Goal: Task Accomplishment & Management: Complete application form

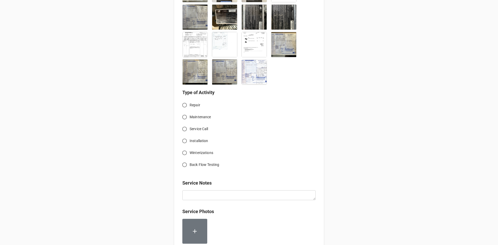
scroll to position [224, 0]
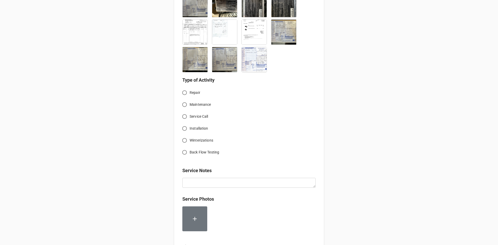
click at [184, 117] on input "Service Call" at bounding box center [185, 117] width 10 height 10
radio input "true"
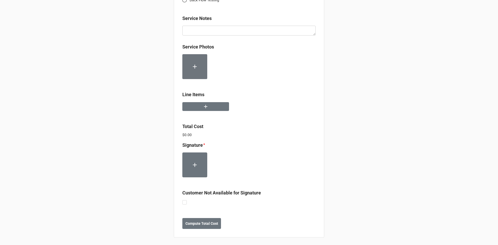
scroll to position [377, 0]
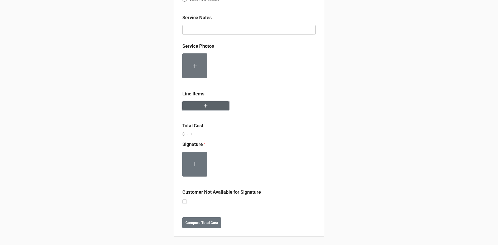
click at [215, 110] on button "button" at bounding box center [205, 105] width 47 height 9
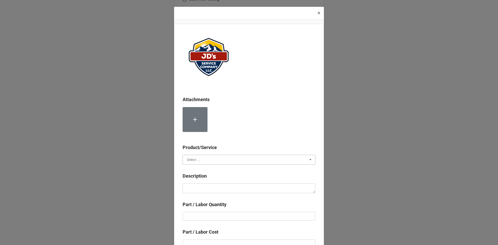
click at [206, 155] on input "text" at bounding box center [249, 159] width 132 height 9
click at [210, 170] on div "Services" at bounding box center [249, 170] width 132 height 10
click at [211, 183] on div "Description" at bounding box center [249, 178] width 133 height 11
click at [212, 188] on textarea at bounding box center [249, 189] width 133 height 10
paste textarea "9:30am-5:00pm; Service Address: Installed 80 gallons of [MEDICAL_DATA] and 3 x1…"
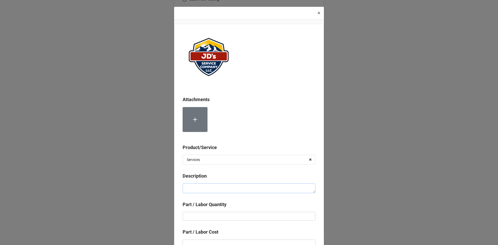
type textarea "x"
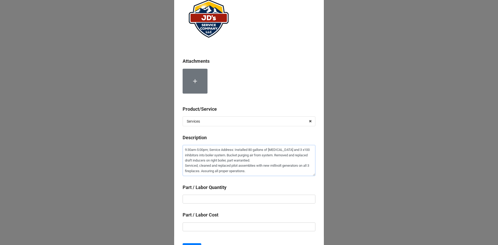
scroll to position [52, 0]
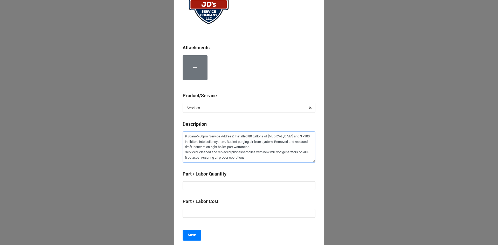
type textarea "9:30am-5:00pm; Service Address: Installed 80 gallons of [MEDICAL_DATA] and 3 x1…"
click at [257, 184] on input "text" at bounding box center [249, 185] width 133 height 9
type textarea "x"
type input "7"
type textarea "x"
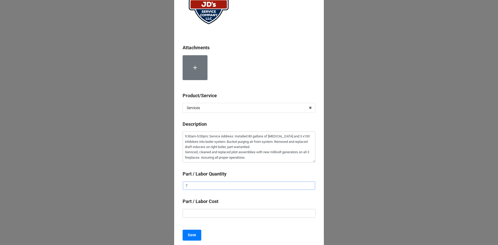
type input "7."
type textarea "x"
type input "7.5"
click at [243, 216] on input "text" at bounding box center [249, 213] width 133 height 9
type textarea "x"
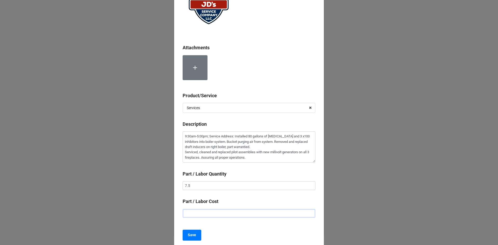
type input "$2.00"
type textarea "x"
type input "$22.00"
type textarea "x"
type input "$225.00"
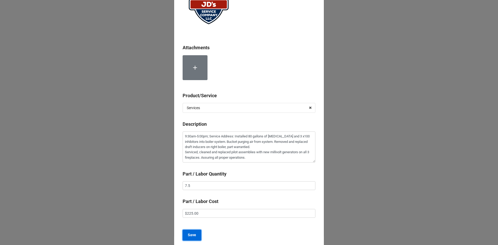
click at [193, 236] on b "Save" at bounding box center [192, 235] width 8 height 5
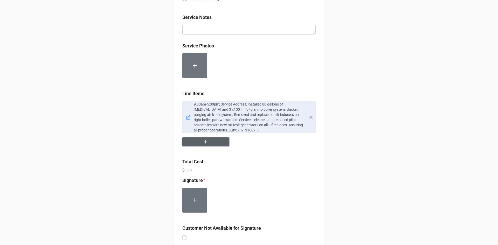
click at [212, 142] on button "button" at bounding box center [205, 142] width 47 height 9
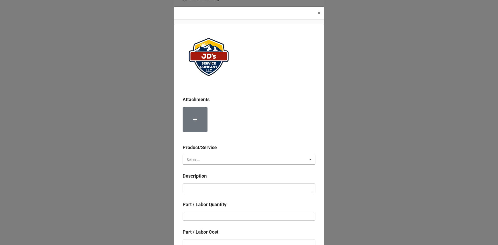
click at [220, 159] on input "text" at bounding box center [249, 159] width 132 height 9
click at [210, 169] on div "Services" at bounding box center [249, 170] width 132 height 10
click at [222, 189] on textarea at bounding box center [249, 189] width 133 height 10
paste textarea "9:30am-4:00pm; Labor for 2nd Technician"
type textarea "x"
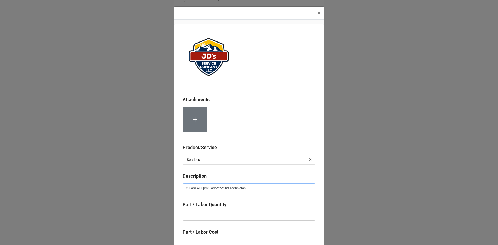
type textarea "9:30am-4:00pm; Labor for 2nd Technician"
click at [226, 217] on input "text" at bounding box center [249, 216] width 133 height 9
type textarea "x"
type input "6"
type textarea "x"
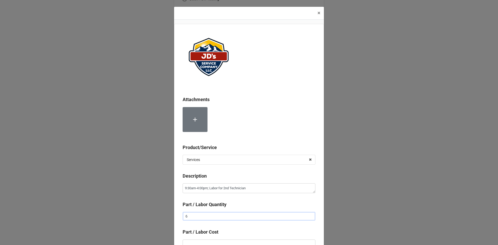
type input "6."
type textarea "x"
type input "6.5"
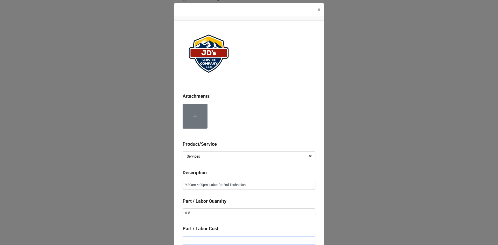
type textarea "x"
type input "$2.00"
type textarea "x"
type input "$22.00"
type textarea "x"
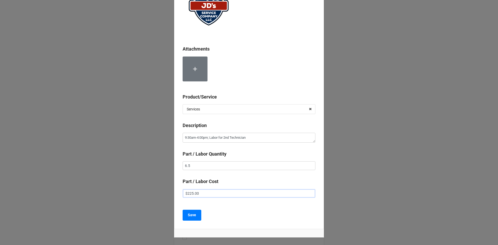
scroll to position [55, 0]
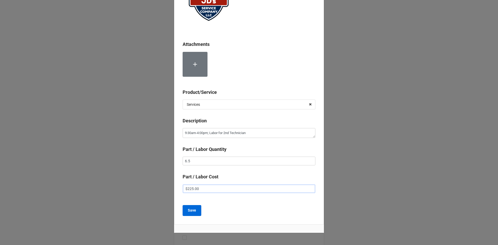
type input "$225.00"
click at [196, 213] on button "Save" at bounding box center [192, 210] width 19 height 11
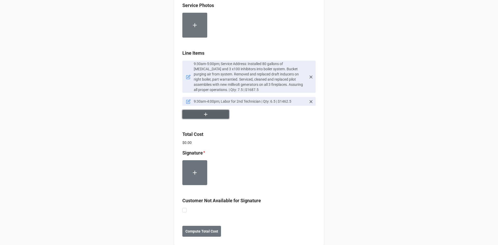
scroll to position [427, 0]
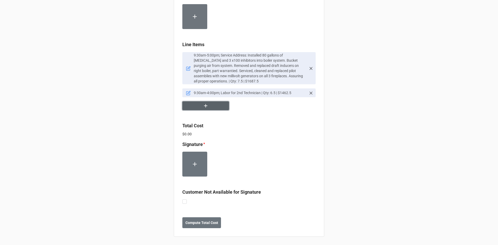
click at [213, 108] on button "button" at bounding box center [205, 105] width 47 height 9
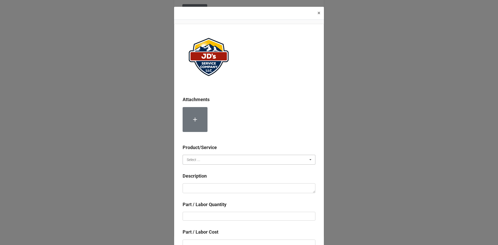
click at [275, 163] on input "text" at bounding box center [249, 159] width 132 height 9
click at [205, 181] on div "Material Cost" at bounding box center [249, 179] width 132 height 10
click at [224, 190] on textarea at bounding box center [249, 189] width 133 height 10
type textarea "x"
type textarea "P"
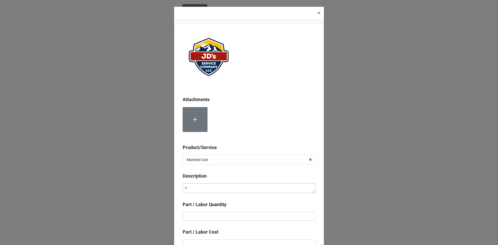
type textarea "x"
type textarea "Pi"
type textarea "x"
type textarea "Pil"
type textarea "x"
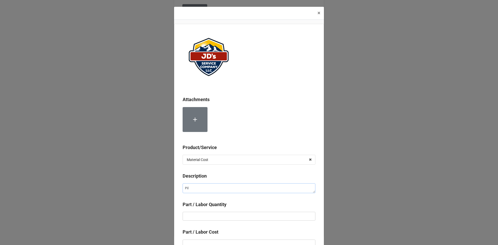
type textarea "Pilo"
type textarea "x"
type textarea "Pilot"
type textarea "x"
type textarea "Pilot"
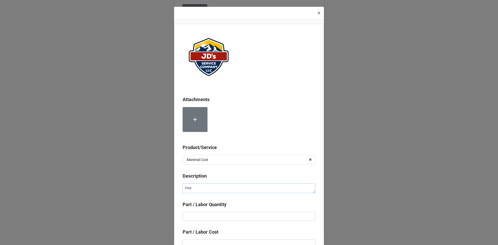
type textarea "x"
type textarea "Pilot A"
type textarea "x"
type textarea "Pilot As"
type textarea "x"
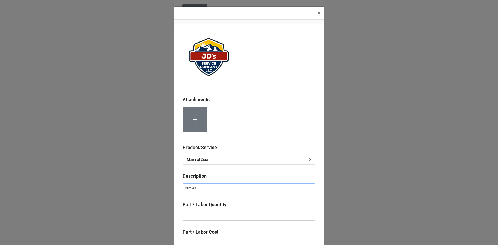
type textarea "Pilot Ass"
type textarea "x"
type textarea "Pilot Asse"
type textarea "x"
type textarea "Pilot Assem"
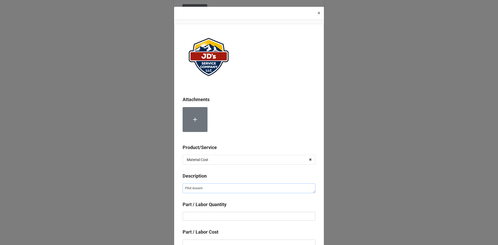
type textarea "x"
type textarea "Pilot Assemb"
type textarea "x"
type textarea "Pilot Assembl"
type textarea "x"
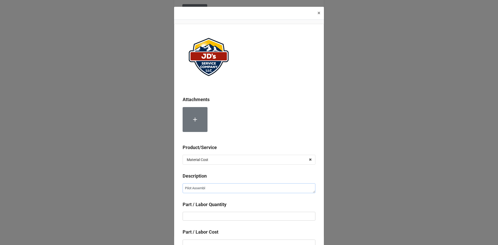
type textarea "Pilot Assembli"
type textarea "x"
type textarea "Pilot Assemblie"
type textarea "x"
type textarea "Pilot Assemblies"
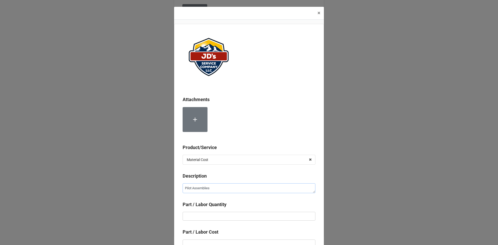
type textarea "x"
type textarea "Pilot Assemblies,"
type textarea "x"
type textarea "Pilot Assemblies,"
type textarea "x"
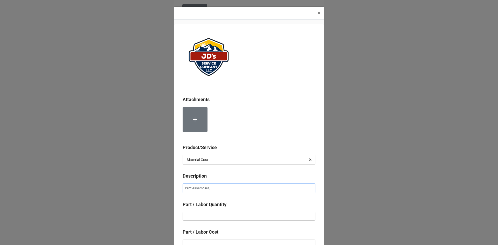
type textarea "Pilot Assemblies, F"
type textarea "x"
type textarea "Pilot Assemblies, Fi"
type textarea "x"
type textarea "Pilot Assemblies, Fir"
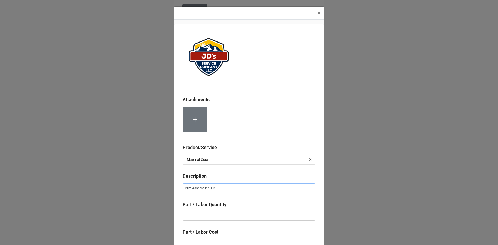
type textarea "x"
type textarea "Pilot Assemblies, Fire"
type textarea "x"
type textarea "Pilot Assemblies, Firep"
type textarea "x"
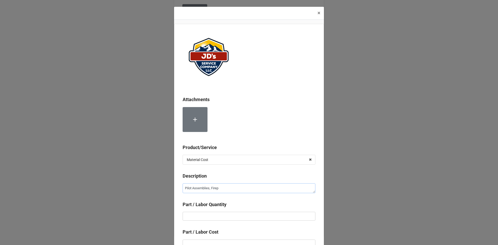
type textarea "Pilot Assemblies, Firepl"
type textarea "x"
type textarea "Pilot Assemblies, Firepla"
type textarea "x"
type textarea "Pilot Assemblies, Fireplac"
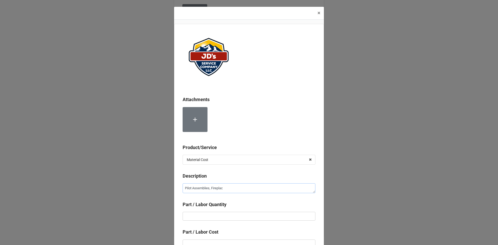
type textarea "x"
type textarea "Pilot Assemblies, Fireplace"
click at [228, 217] on input "text" at bounding box center [249, 216] width 133 height 9
type textarea "x"
type input "3"
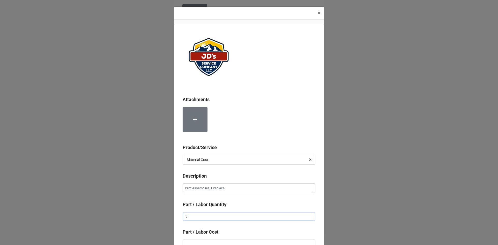
click at [228, 217] on input "3" at bounding box center [249, 216] width 133 height 9
type textarea "x"
type input "1"
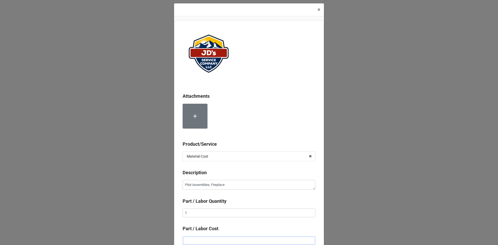
type textarea "x"
type input "$9.00"
type textarea "x"
type input "$99.00"
type textarea "x"
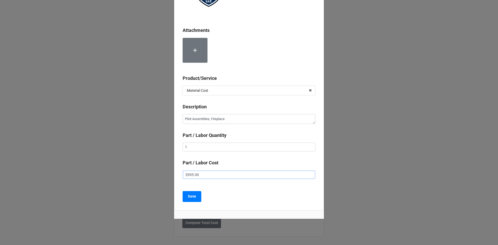
scroll to position [76, 0]
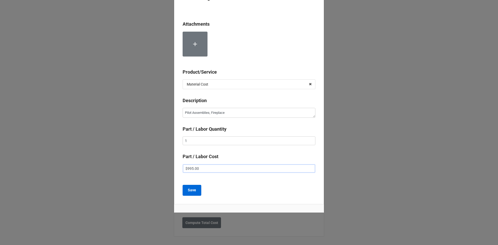
type input "$995.00"
click at [192, 190] on b "Save" at bounding box center [192, 190] width 8 height 5
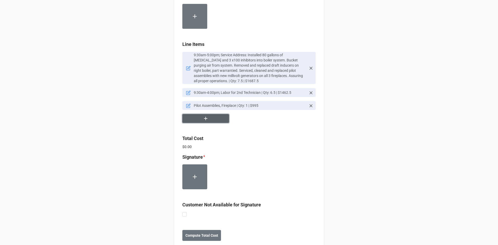
click at [206, 121] on icon "button" at bounding box center [206, 119] width 6 height 6
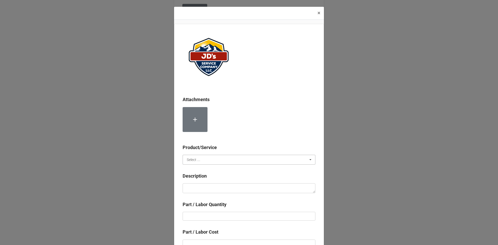
click at [236, 158] on input "text" at bounding box center [249, 159] width 132 height 9
click at [217, 179] on div "Material Cost" at bounding box center [249, 179] width 132 height 10
click at [223, 191] on textarea at bounding box center [249, 189] width 133 height 10
type textarea "x"
type textarea "W"
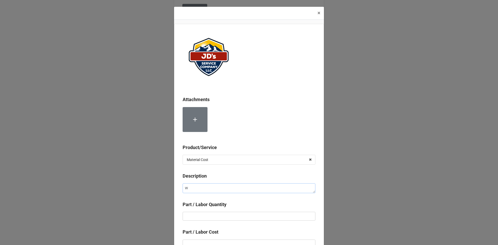
type textarea "x"
type textarea "Wo"
type textarea "x"
type textarea "Woo"
type textarea "x"
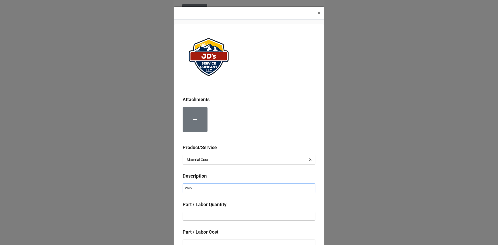
type textarea "Wool"
type textarea "x"
type textarea "Wool"
type textarea "x"
type textarea "Wool E"
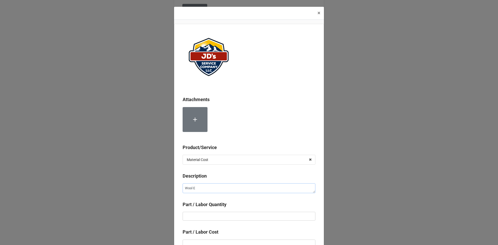
type textarea "x"
type textarea "Wool Em"
type textarea "x"
type textarea "Wool Emb"
type textarea "x"
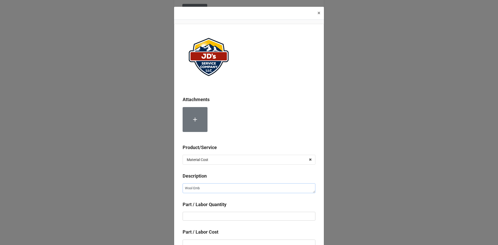
type textarea "Wool Embe"
type textarea "x"
type textarea "Wool Ember"
type textarea "x"
type textarea "Wool Embers"
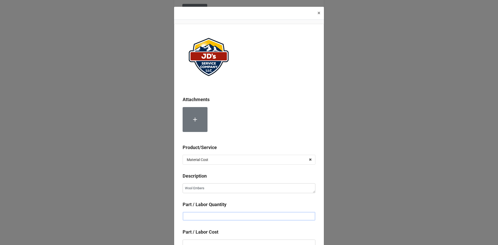
click at [221, 219] on input "text" at bounding box center [249, 216] width 133 height 9
type textarea "x"
type input "3"
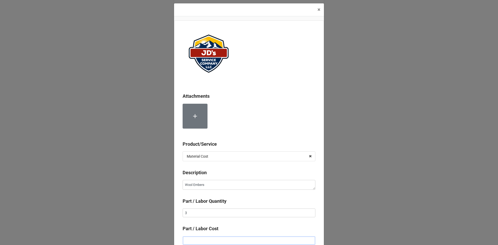
type textarea "x"
type input "$2.00"
type textarea "x"
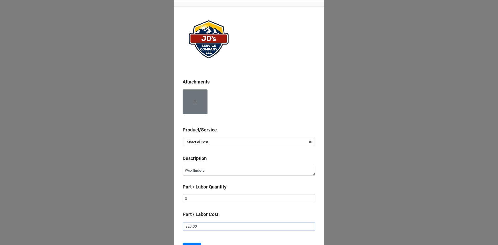
scroll to position [76, 0]
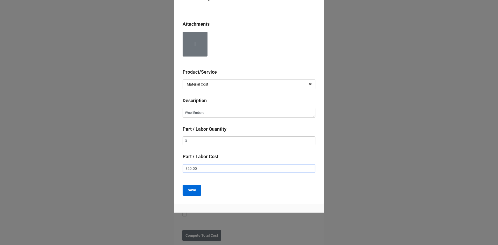
type input "$20.00"
click at [196, 194] on button "Save" at bounding box center [192, 190] width 19 height 11
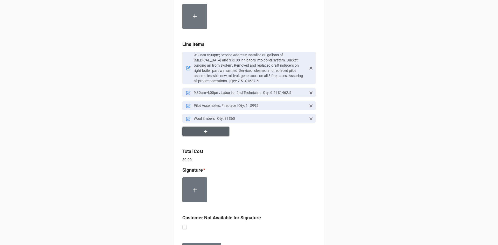
click at [204, 132] on icon "button" at bounding box center [206, 132] width 6 height 6
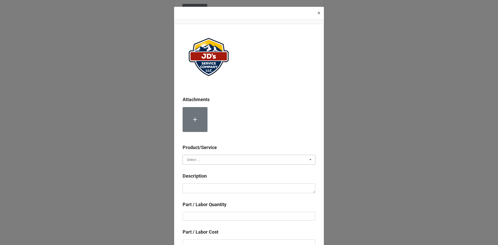
click at [266, 160] on input "text" at bounding box center [249, 159] width 132 height 9
click at [210, 179] on div "Material Cost" at bounding box center [249, 179] width 132 height 10
click at [217, 192] on textarea at bounding box center [249, 189] width 133 height 10
type textarea "x"
type textarea "D"
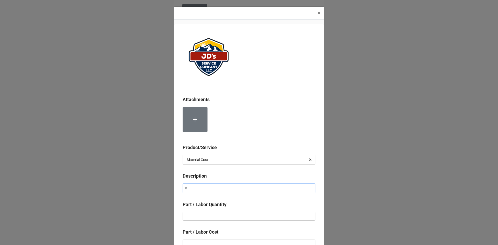
type textarea "x"
type textarea "Dr"
type textarea "x"
type textarea "Dra"
type textarea "x"
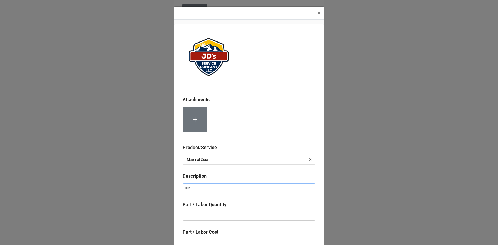
type textarea "Draf"
type textarea "x"
type textarea "Draft"
type textarea "x"
type textarea "Draft"
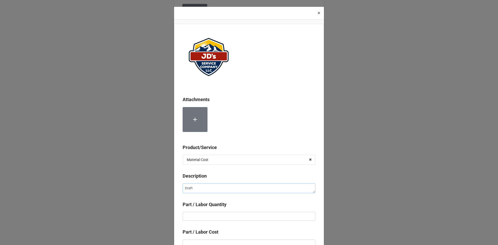
type textarea "x"
type textarea "Draft I"
type textarea "x"
type textarea "Draft In"
type textarea "x"
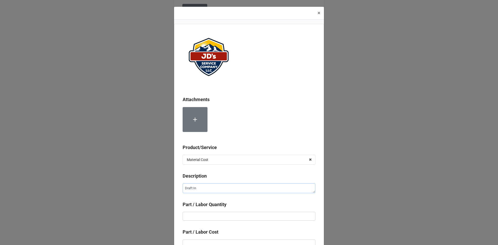
type textarea "Draft Ind"
type textarea "x"
type textarea "Draft Indu"
type textarea "x"
type textarea "Draft Induc"
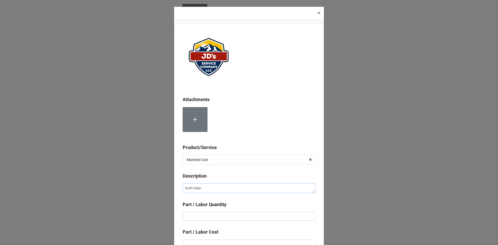
type textarea "x"
type textarea "Draft Induce"
type textarea "x"
type textarea "Draft Inducer"
type textarea "x"
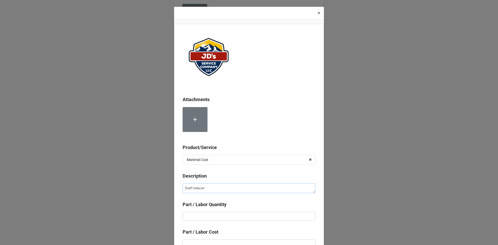
type textarea "Draft Inducer,"
type textarea "x"
type textarea "Draft Inducer,"
type textarea "x"
type textarea "Draft Inducer, O"
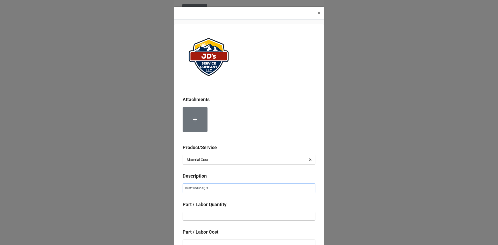
type textarea "x"
type textarea "Draft Inducer, OE"
type textarea "x"
type textarea "Draft Inducer, OEM"
drag, startPoint x: 182, startPoint y: 189, endPoint x: 187, endPoint y: 194, distance: 6.8
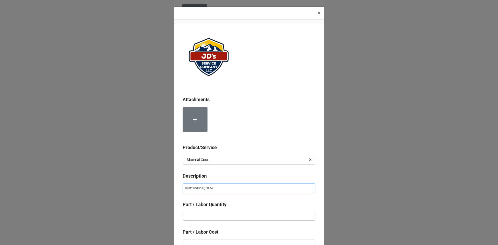
click at [183, 189] on textarea "Draft Inducer, OEM" at bounding box center [249, 189] width 133 height 10
type textarea "x"
type textarea "*Draft Inducer, OEM"
type textarea "x"
type textarea "*WDraft [PERSON_NAME], OEM"
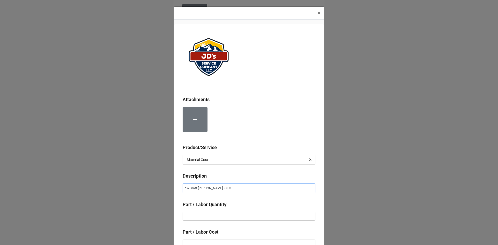
type textarea "x"
type textarea "*WaDraft Inducer, OEM"
type textarea "x"
type textarea "*WarDraft Inducer, OEM"
type textarea "x"
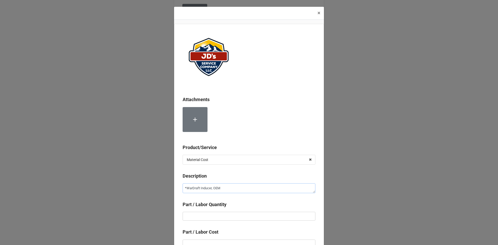
type textarea "*WarrDraft Inducer, OEM"
type textarea "x"
type textarea "*WarraDraft Inducer, OEM"
type textarea "x"
type textarea "*WarranDraft Inducer, OEM"
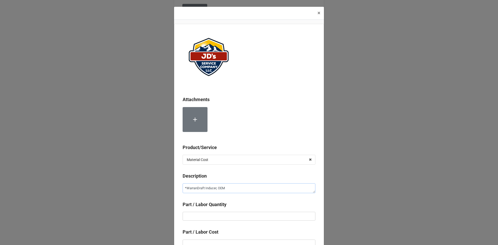
type textarea "x"
type textarea "*WarrantDraft Inducer, OEM"
type textarea "x"
type textarea "*WarrantyDraft Inducer, OEM"
type textarea "x"
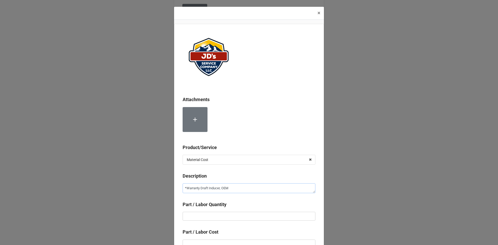
type textarea "*Warranty Draft Inducer, OEM"
click at [203, 215] on input "text" at bounding box center [249, 216] width 133 height 9
type textarea "x"
type input "1"
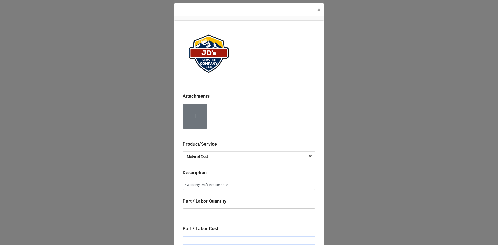
type textarea "x"
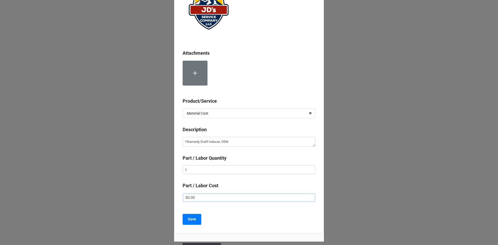
scroll to position [52, 0]
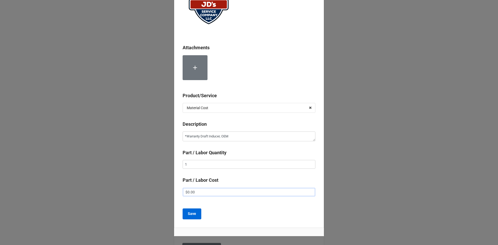
type input "$0.00"
click at [198, 214] on button "Save" at bounding box center [192, 214] width 19 height 11
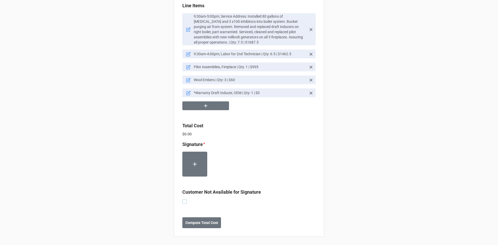
click at [184, 200] on label at bounding box center [184, 200] width 4 height 0
checkbox input "true"
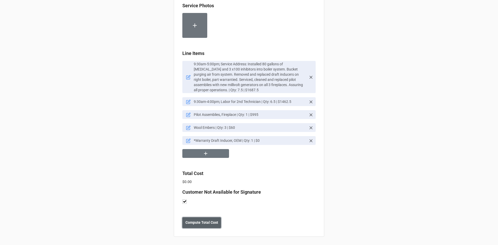
click at [206, 224] on b "Compute Total Cost" at bounding box center [202, 222] width 33 height 5
click at [194, 221] on b "Save" at bounding box center [192, 222] width 8 height 5
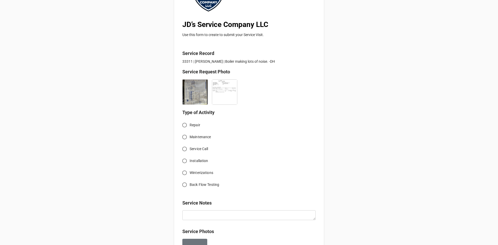
scroll to position [78, 0]
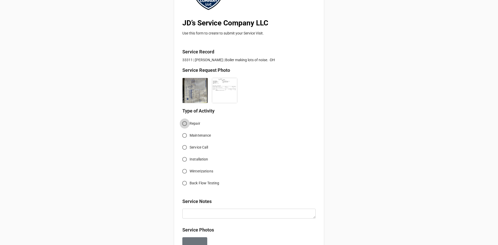
click at [184, 124] on input "Repair" at bounding box center [185, 124] width 10 height 10
radio input "true"
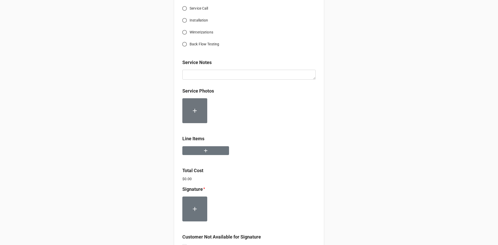
scroll to position [234, 0]
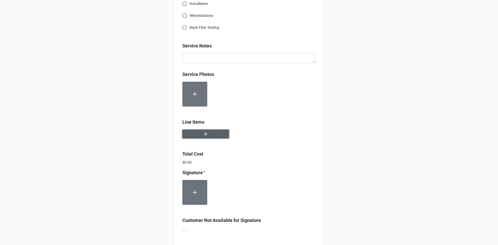
click at [211, 135] on button "button" at bounding box center [205, 134] width 47 height 9
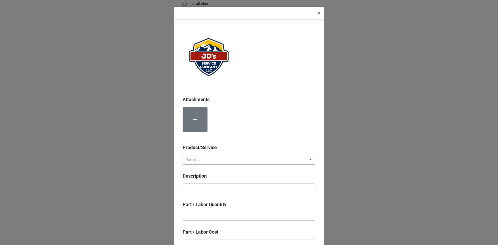
click at [218, 159] on input "text" at bounding box center [249, 159] width 132 height 9
click at [210, 179] on div "Material Cost" at bounding box center [249, 179] width 132 height 10
click at [212, 191] on textarea at bounding box center [249, 189] width 133 height 10
type textarea "x"
type textarea "*"
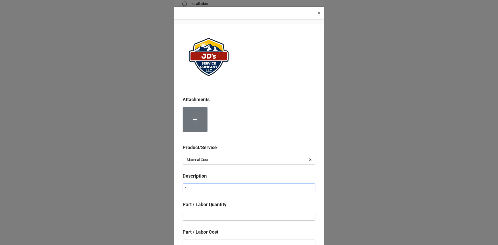
type textarea "x"
type textarea "*W"
type textarea "x"
type textarea "*Wa"
type textarea "x"
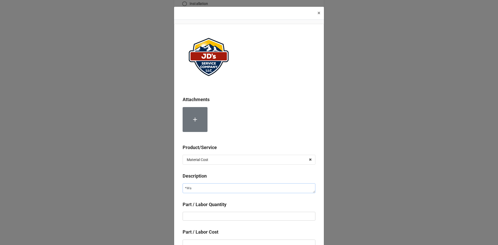
type textarea "*War"
type textarea "x"
type textarea "*Warr"
type textarea "x"
type textarea "*Warra"
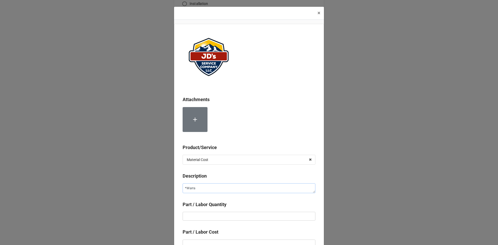
type textarea "x"
type textarea "*Warran"
type textarea "x"
type textarea "*Warrang"
type textarea "x"
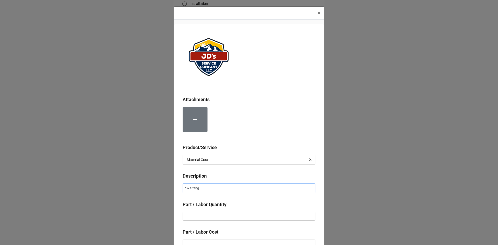
type textarea "*Warrangt"
type textarea "x"
type textarea "*Warrang"
type textarea "x"
type textarea "*Warran"
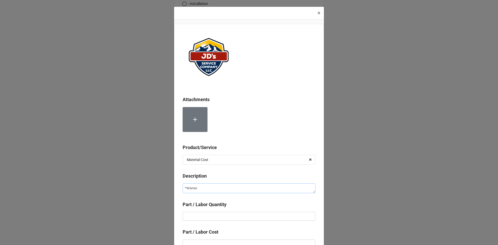
type textarea "x"
type textarea "*Warrant"
type textarea "x"
type textarea "*Warranty"
type textarea "x"
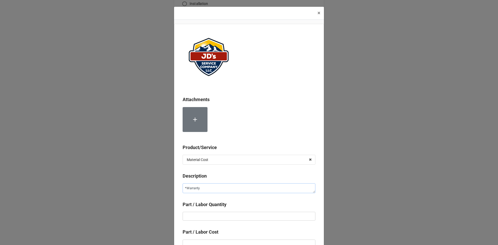
type textarea "*Warranty"
type textarea "x"
type textarea "*Warranty D"
type textarea "x"
type textarea "*Warranty Dr"
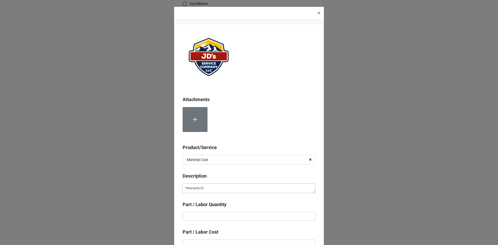
type textarea "x"
type textarea "*Warranty Dra"
type textarea "x"
type textarea "*Warranty Draf"
type textarea "x"
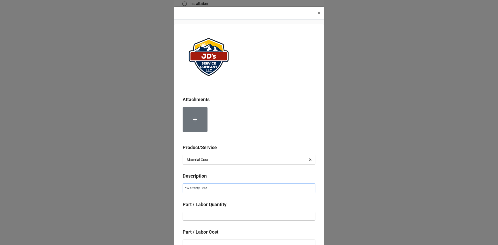
type textarea "*Warranty Draft"
type textarea "x"
type textarea "*Warranty Draft"
type textarea "x"
type textarea "*Warranty Draft I"
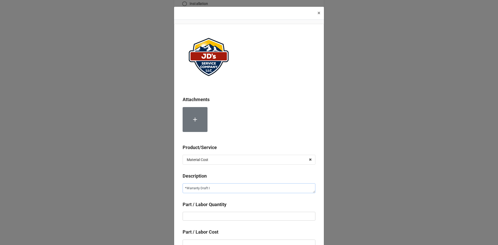
type textarea "x"
type textarea "*Warranty Draft In"
type textarea "x"
type textarea "*Warranty Draft Ind"
type textarea "x"
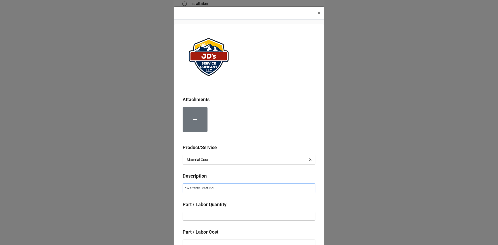
type textarea "*Warranty Draft Indu"
type textarea "x"
type textarea "*Warranty Draft Induc"
type textarea "x"
type textarea "*Warranty Draft Induce"
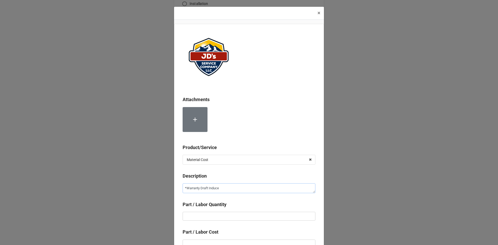
type textarea "x"
type textarea "*Warranty Draft Inducer"
type textarea "x"
type textarea "*Warranty Draft Inducer,"
type textarea "x"
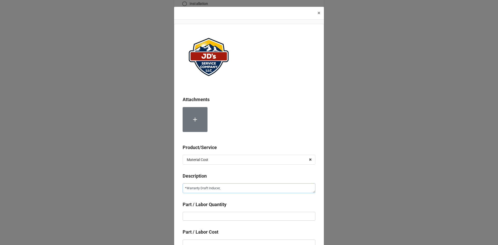
type textarea "*Warranty Draft Inducer,"
type textarea "x"
type textarea "*Warranty Draft Inducer, O"
type textarea "x"
type textarea "*Warranty Draft Inducer, OE"
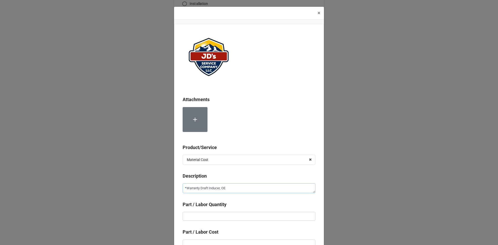
type textarea "x"
type textarea "*Warranty Draft Inducer, OEM"
type textarea "x"
type input "1"
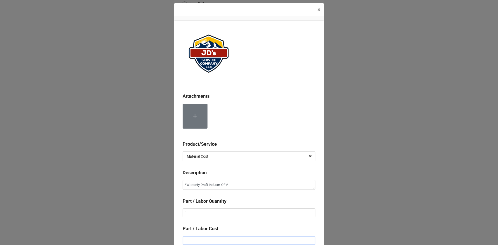
type textarea "x"
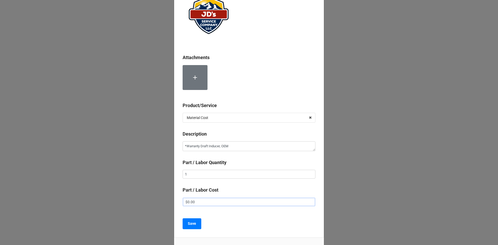
scroll to position [76, 0]
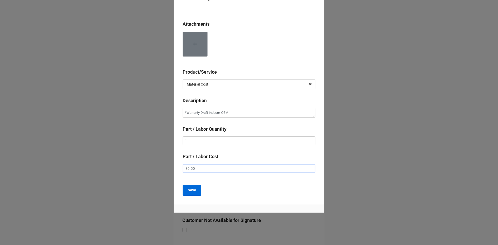
type input "$0.00"
click at [192, 193] on b "Save" at bounding box center [192, 190] width 8 height 5
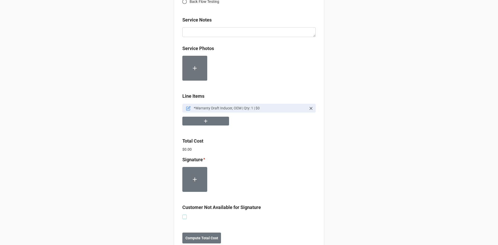
click at [184, 215] on label at bounding box center [184, 215] width 4 height 0
checkbox input "true"
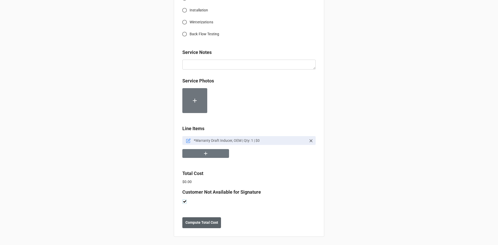
scroll to position [227, 0]
click at [209, 222] on b "Compute Total Cost" at bounding box center [202, 222] width 33 height 5
click at [192, 225] on b "Save" at bounding box center [192, 222] width 8 height 5
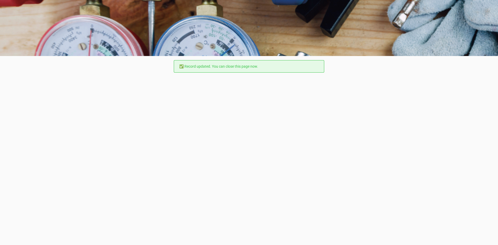
scroll to position [0, 0]
